Goal: Communication & Community: Answer question/provide support

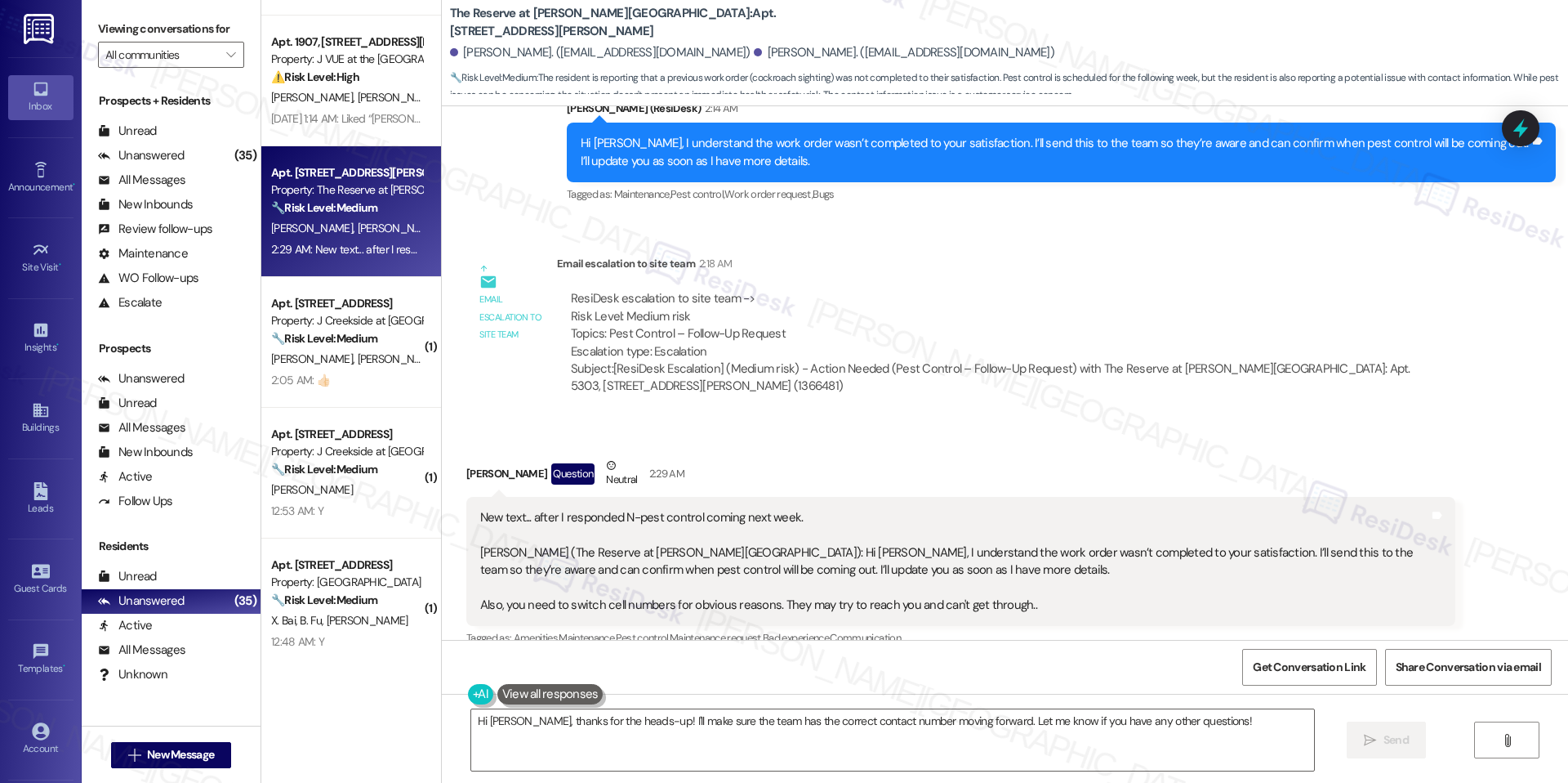
scroll to position [1339, 0]
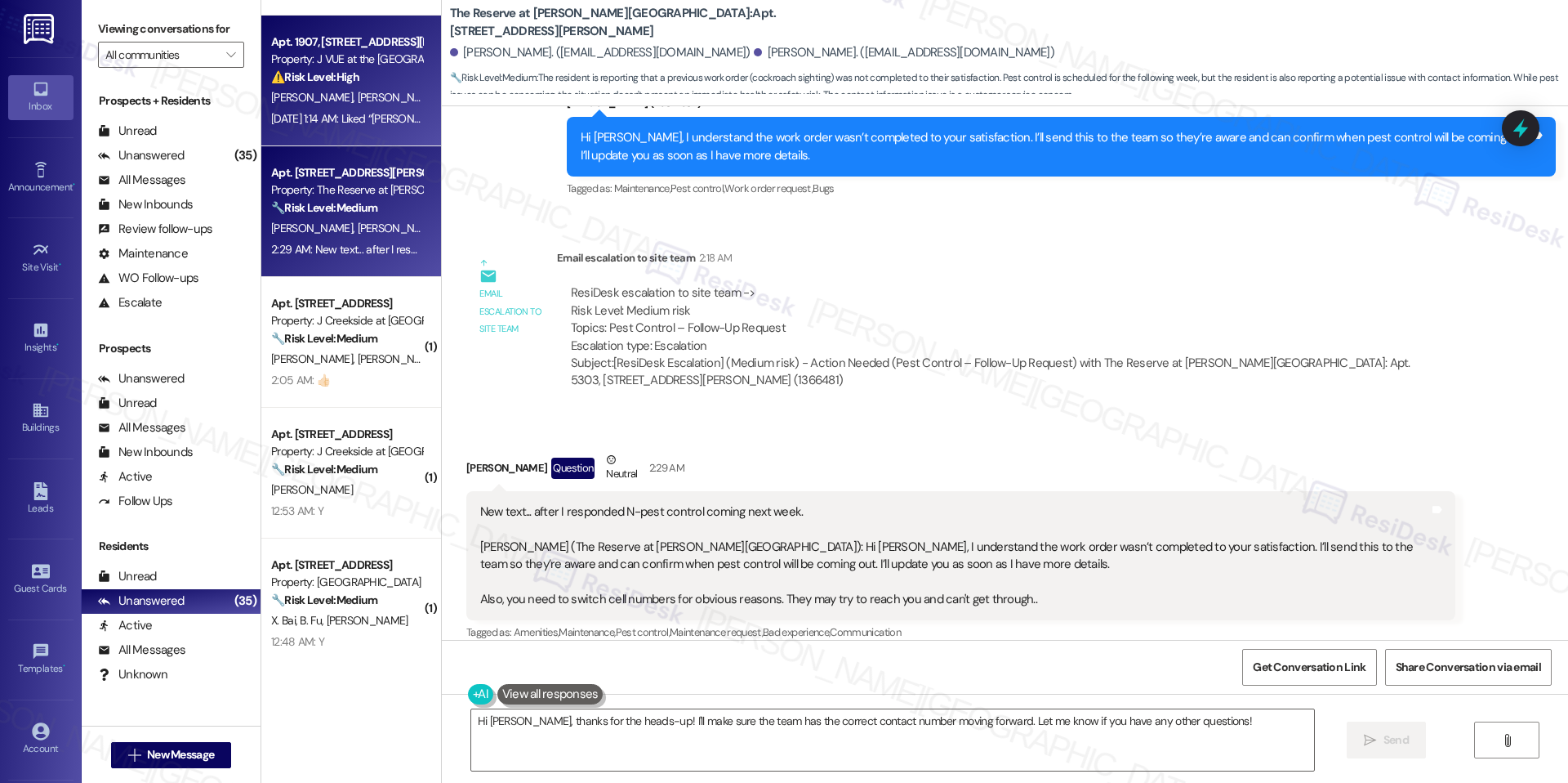
click at [382, 140] on div "Apt. 1907, 75 Saint Alphonsus St Property: J VUE at the LMA ⚠️ Risk Level: High…" at bounding box center [351, 81] width 180 height 130
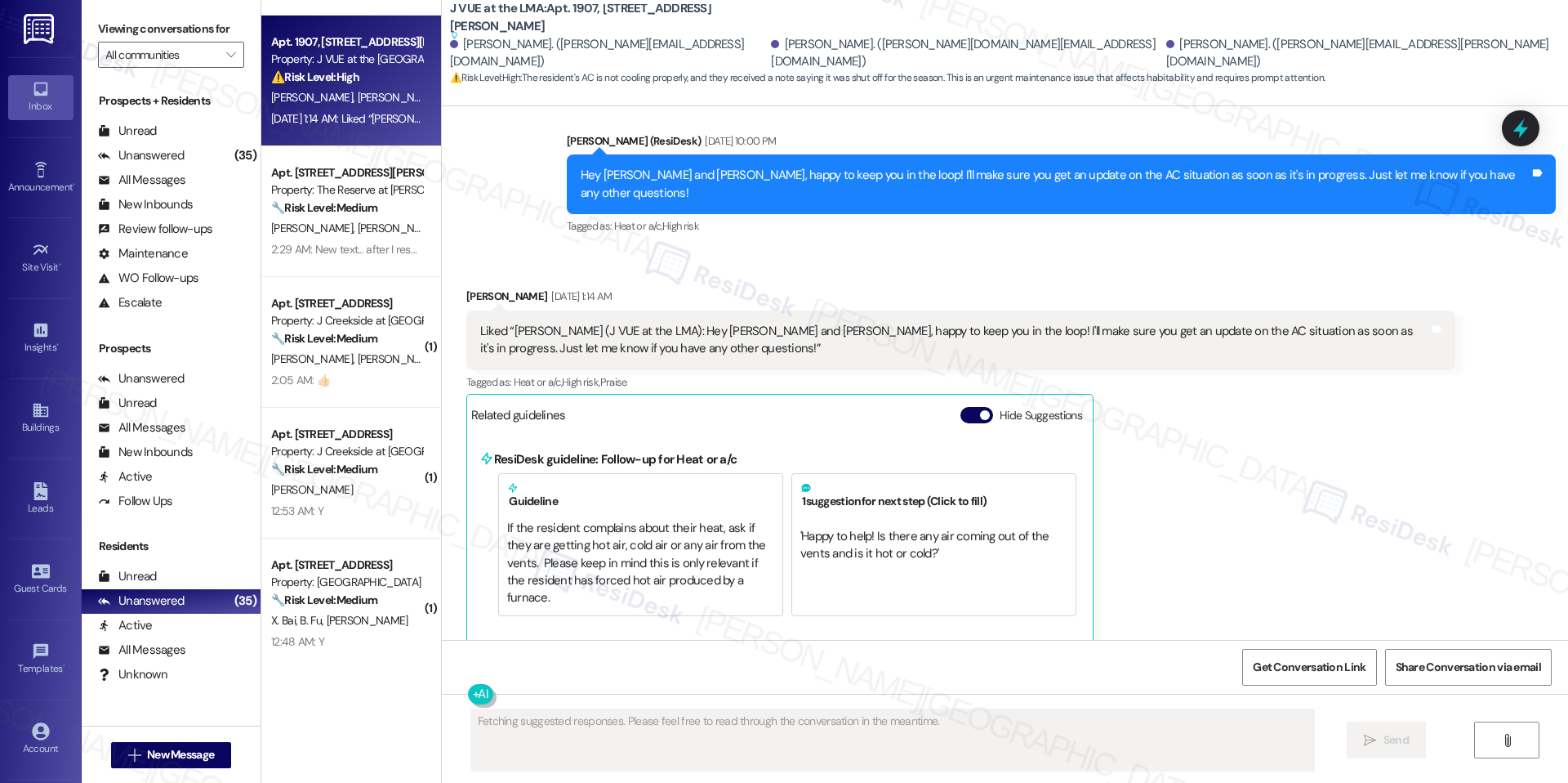
scroll to position [1835, 0]
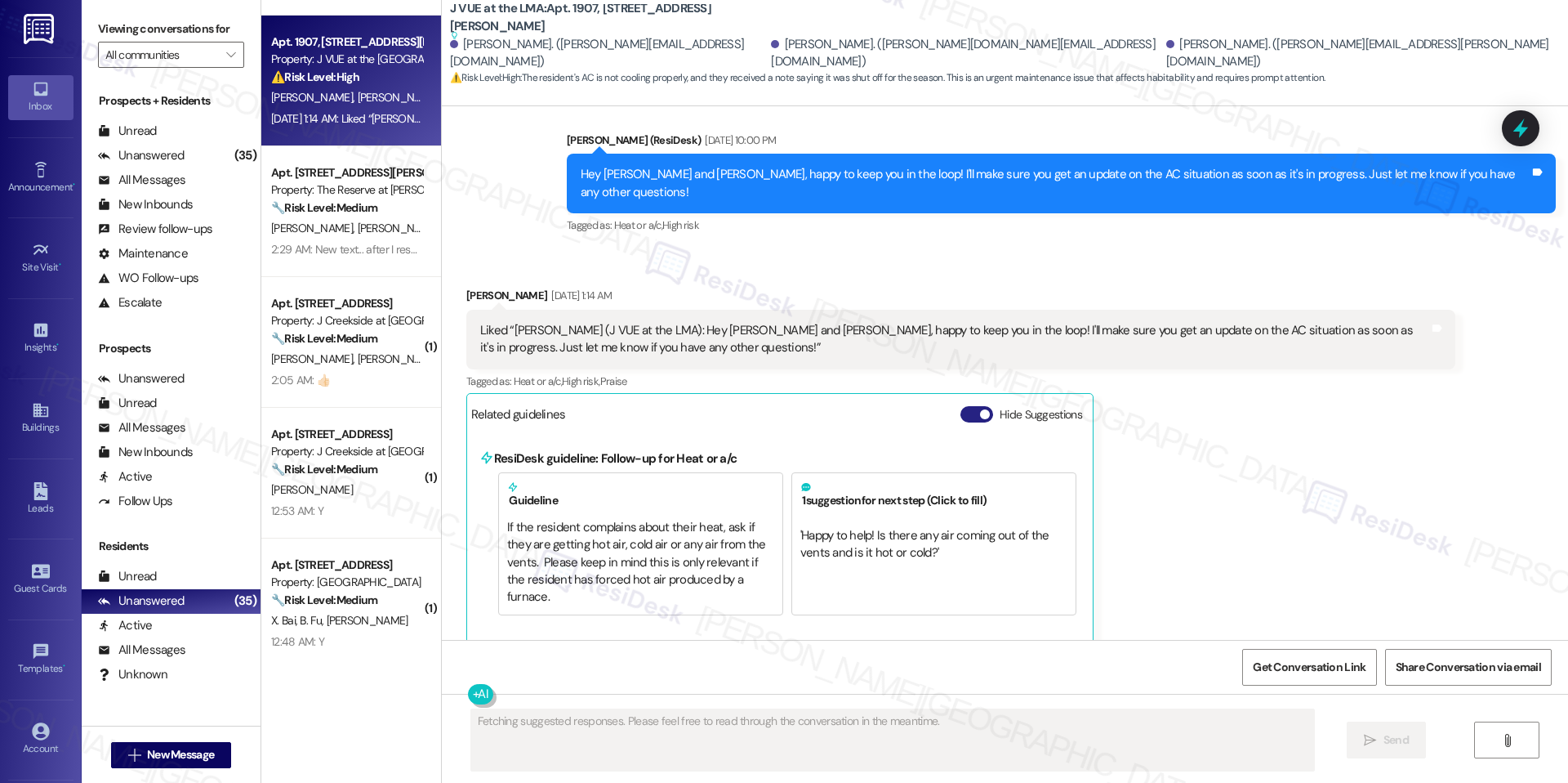
click at [977, 413] on button "Hide Suggestions" at bounding box center [977, 415] width 33 height 16
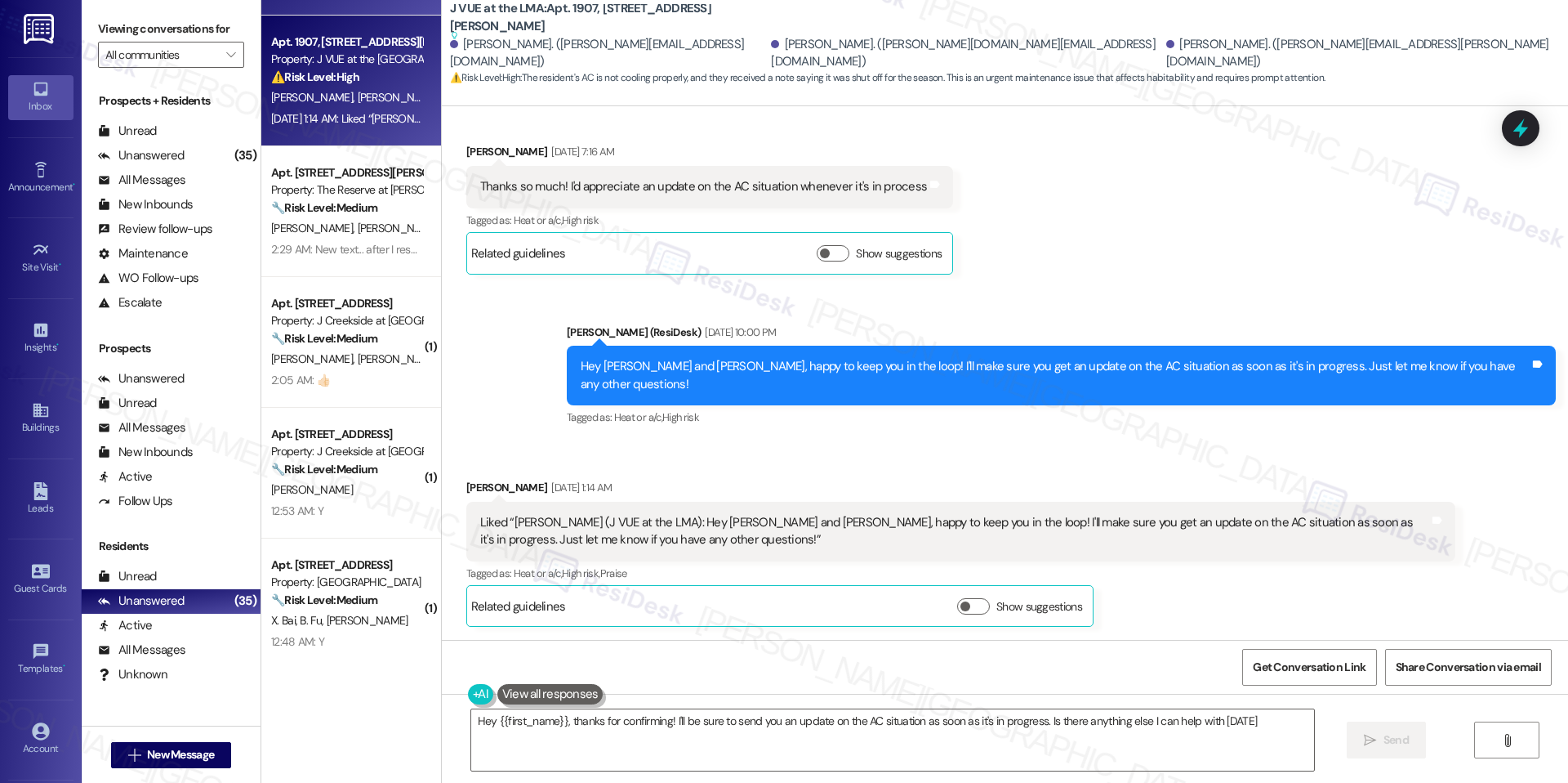
type textarea "Hey {{first_name}}, thanks for confirming! I'll be sure to send you an update o…"
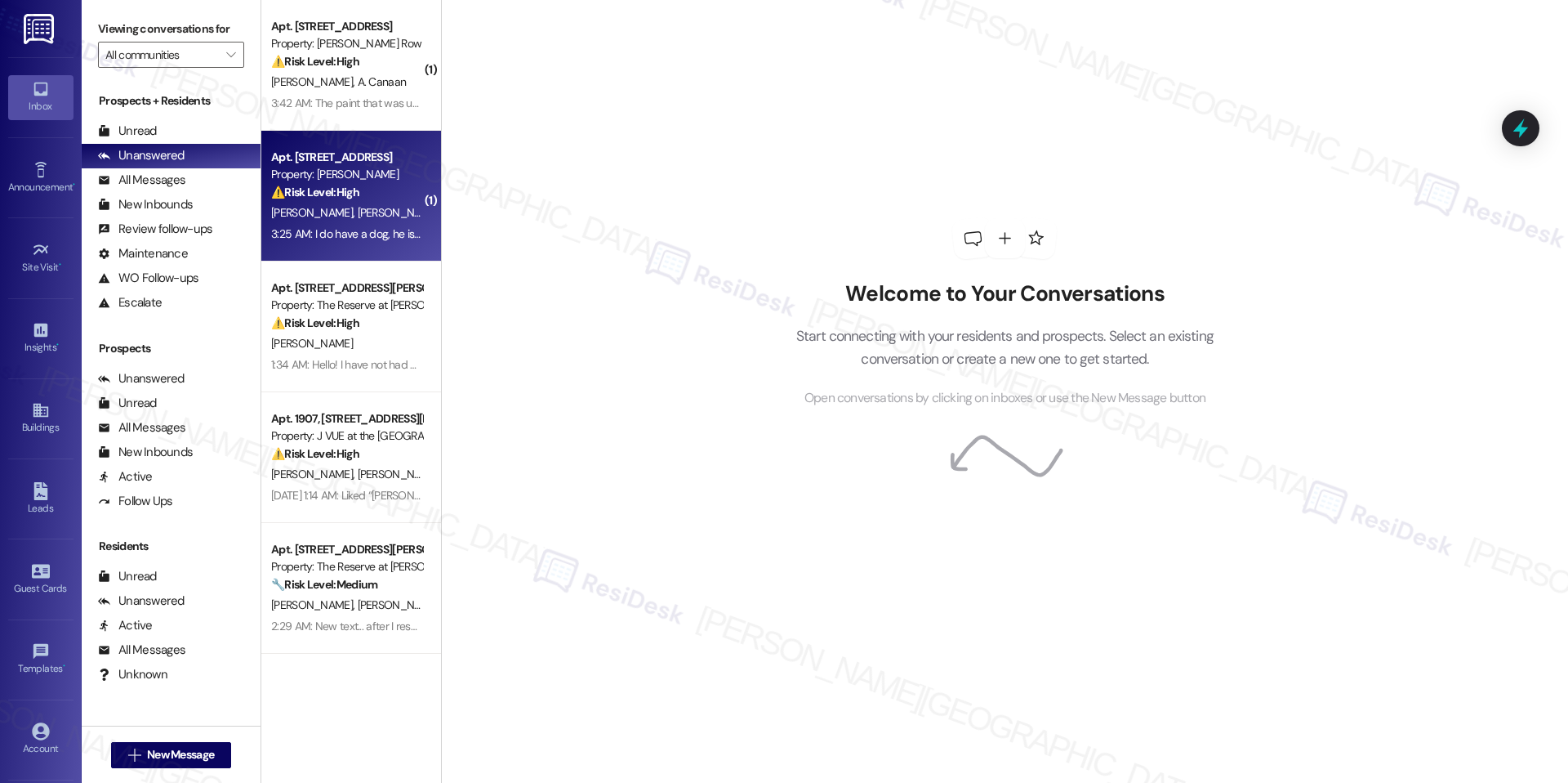
click at [329, 145] on div "Apt. [STREET_ADDRESS] Property: J Sol ⚠️ Risk Level: High The resident reported…" at bounding box center [351, 196] width 180 height 130
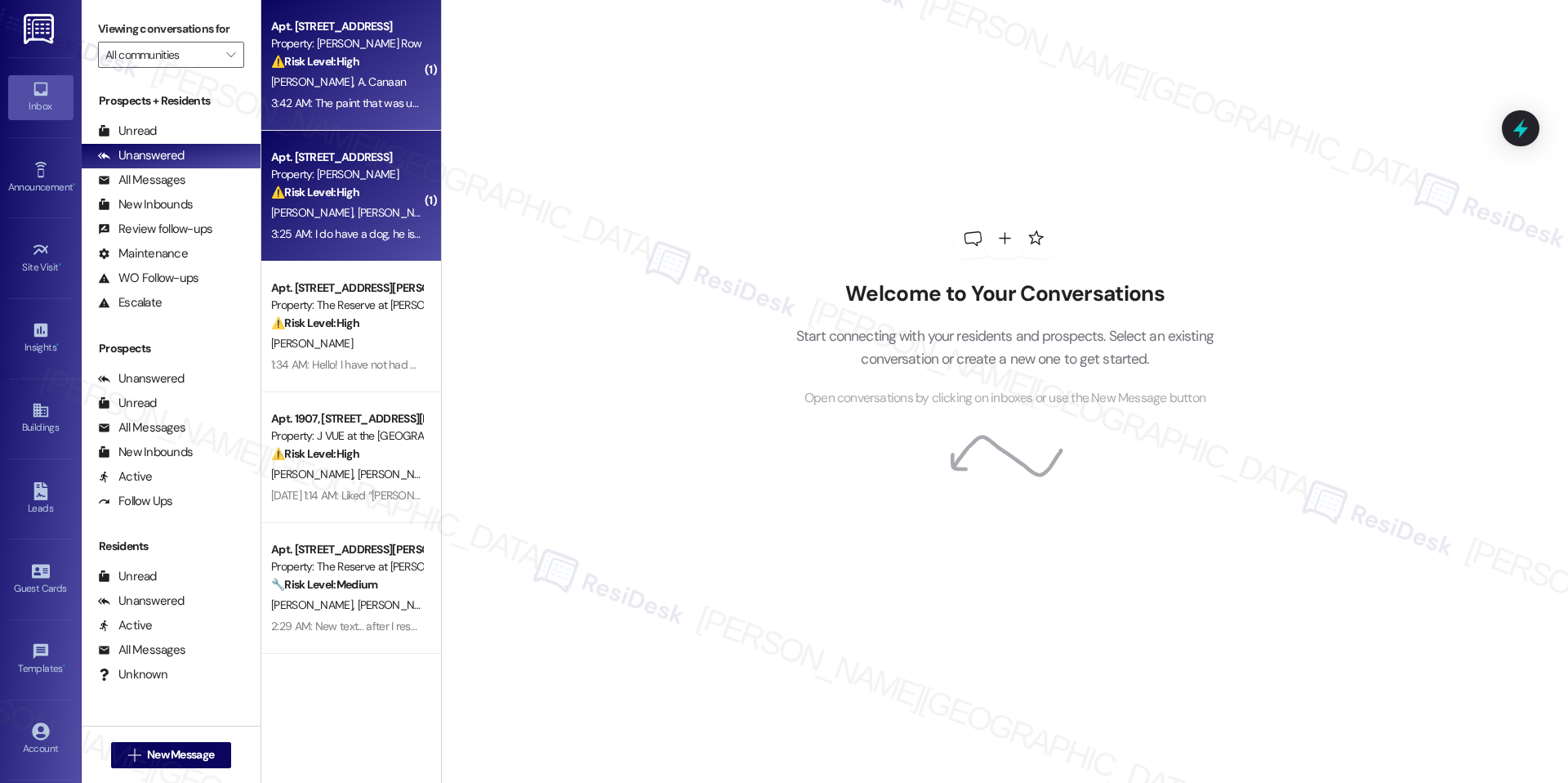
click at [343, 68] on strong "⚠️ Risk Level: High" at bounding box center [315, 62] width 88 height 14
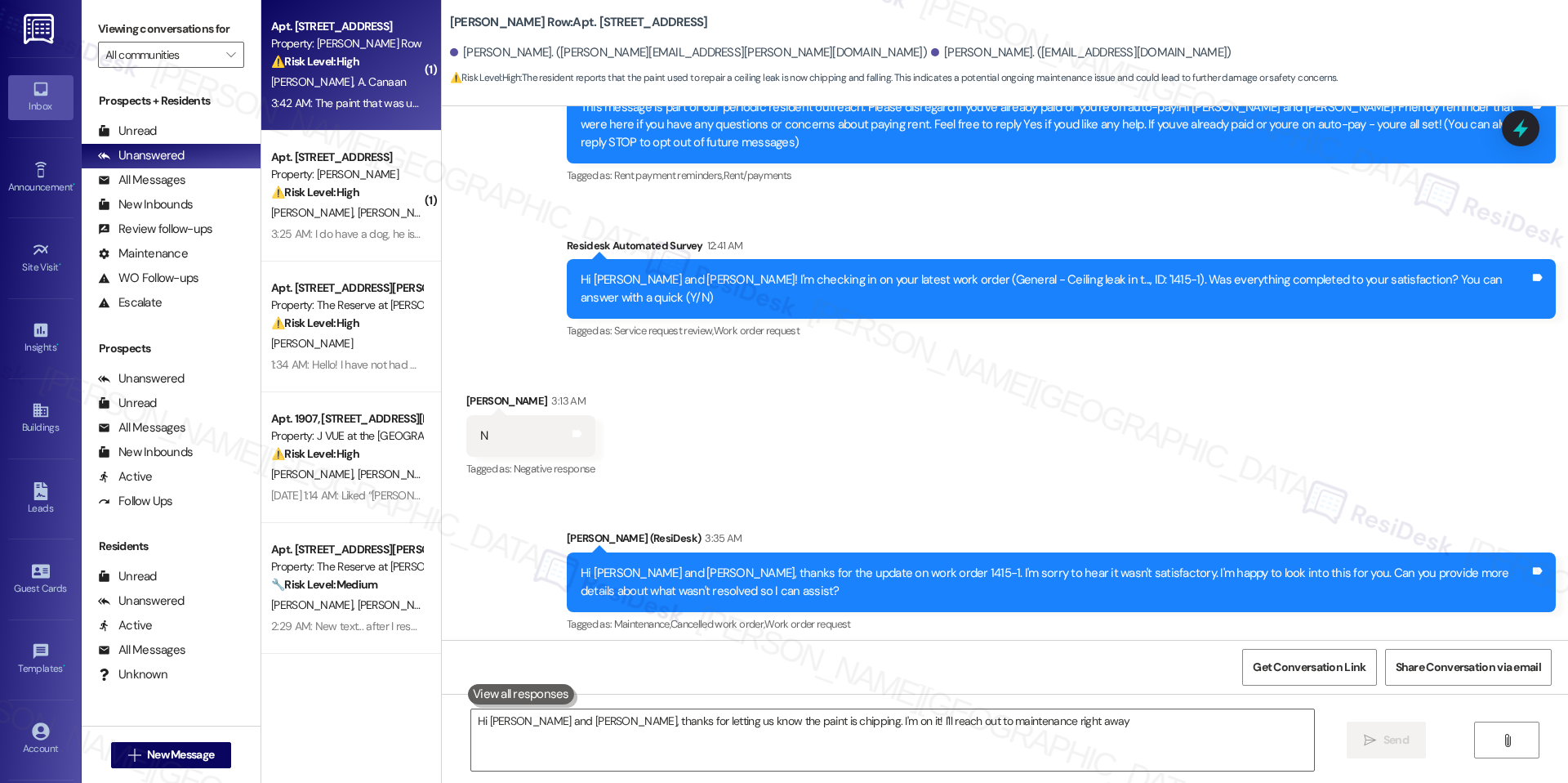
scroll to position [318, 0]
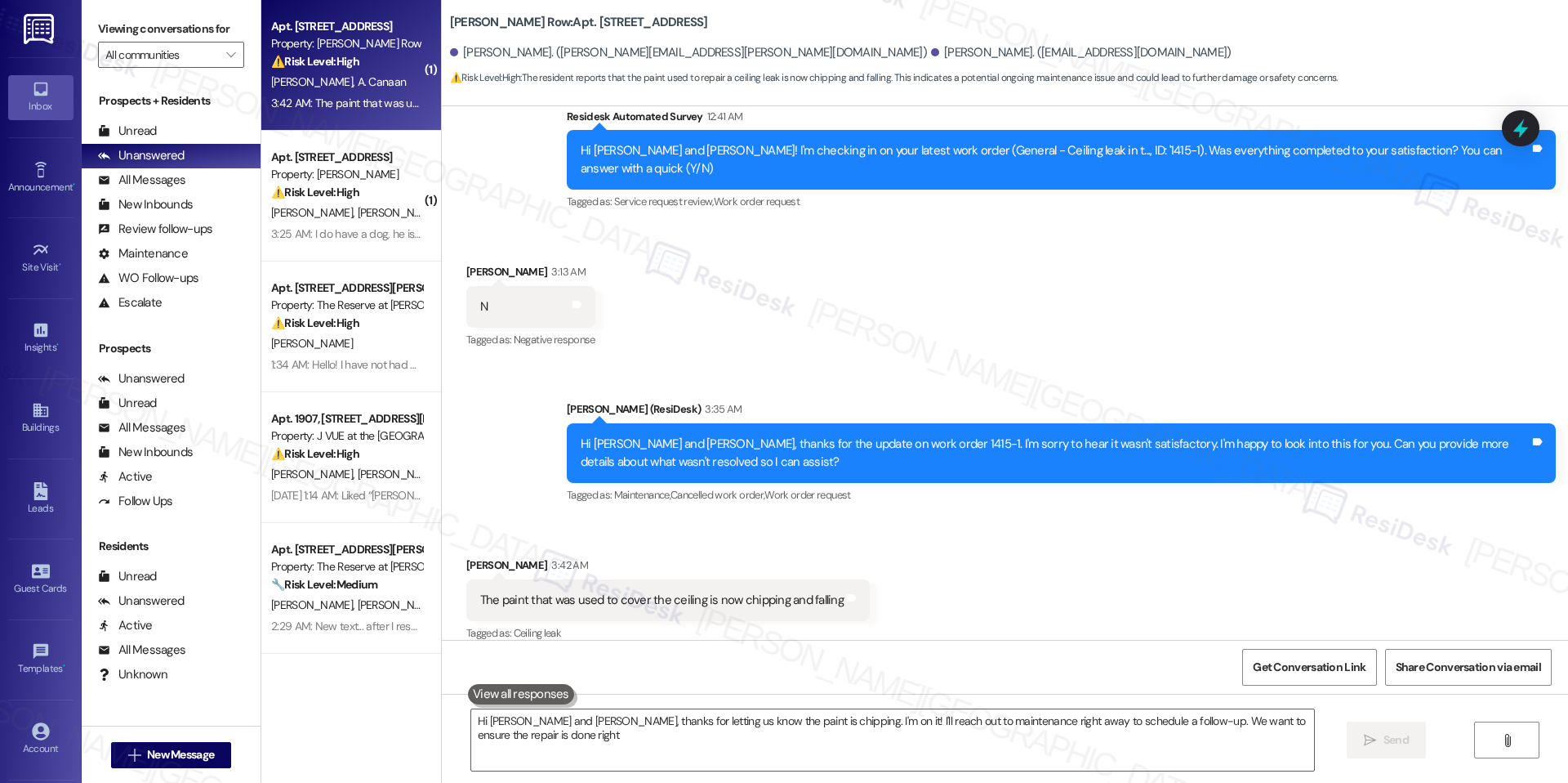
type textarea "Hi [PERSON_NAME] and [PERSON_NAME], thanks for letting us know the paint is chi…"
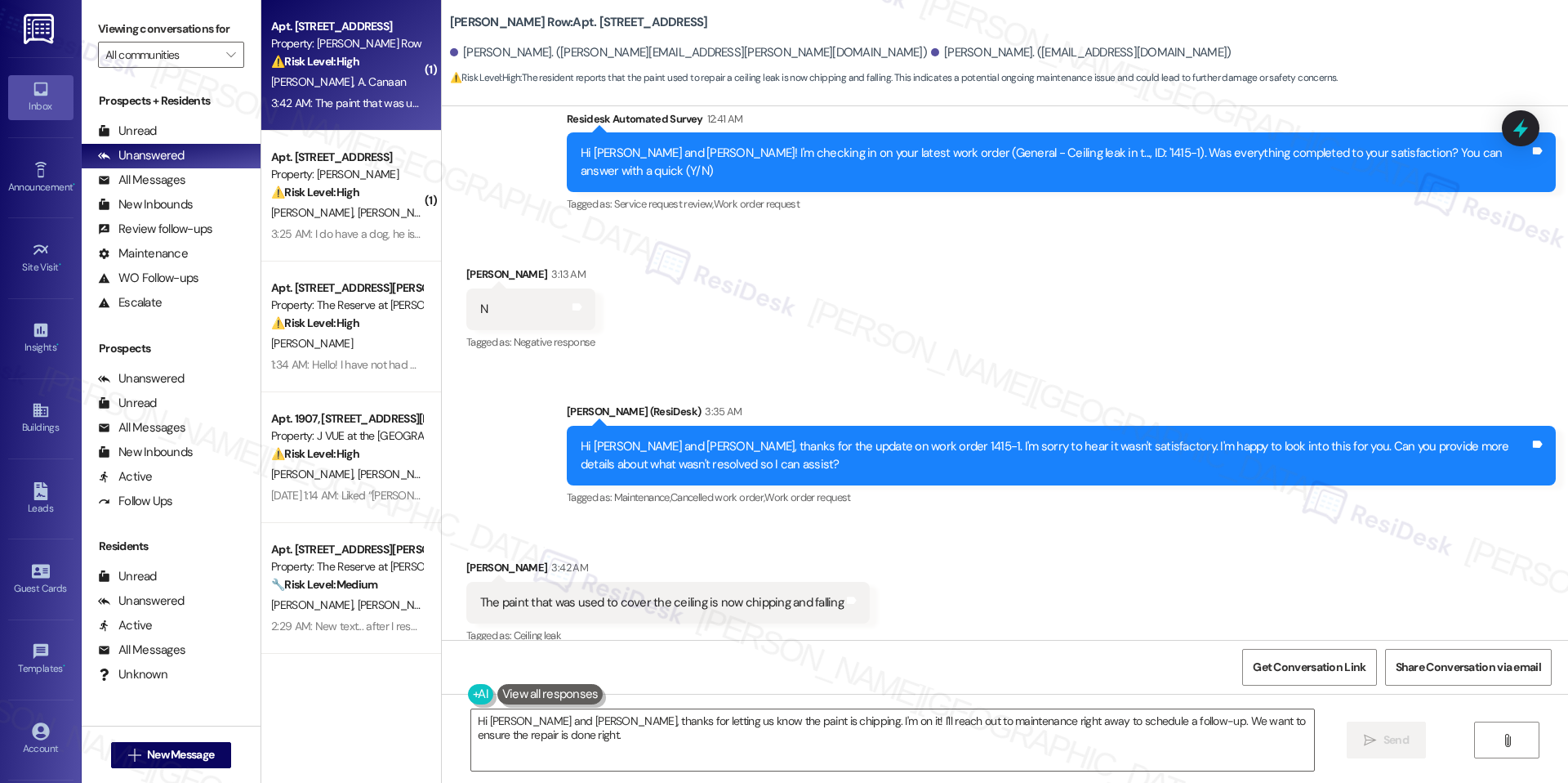
scroll to position [319, 0]
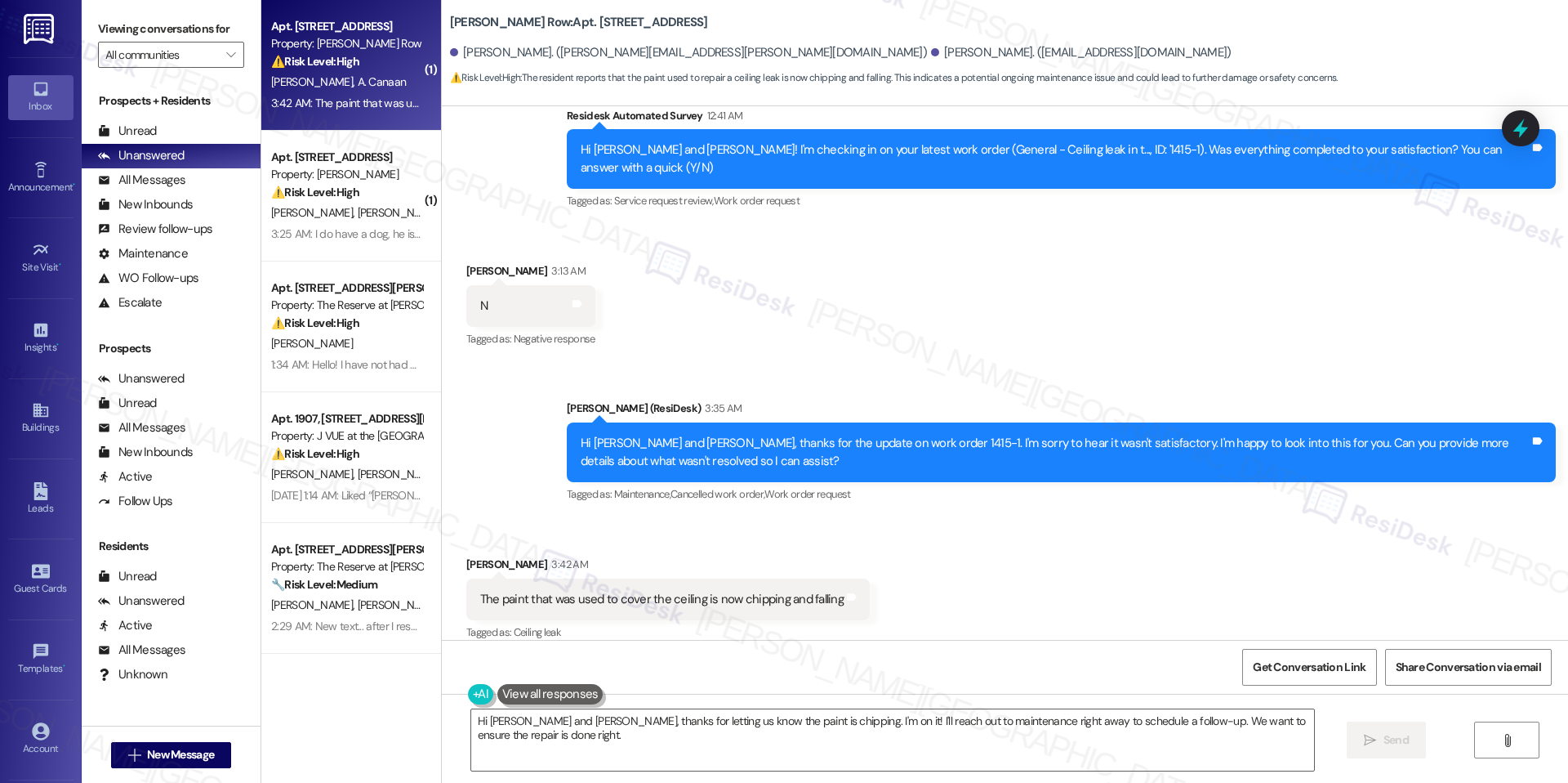
click at [556, 24] on b "[PERSON_NAME] Row: Apt. [STREET_ADDRESS]" at bounding box center [578, 22] width 258 height 17
copy b "1130"
click at [819, 727] on textarea "Hi [PERSON_NAME] and [PERSON_NAME], thanks for letting us know the paint is chi…" at bounding box center [893, 740] width 843 height 62
